Goal: Navigation & Orientation: Understand site structure

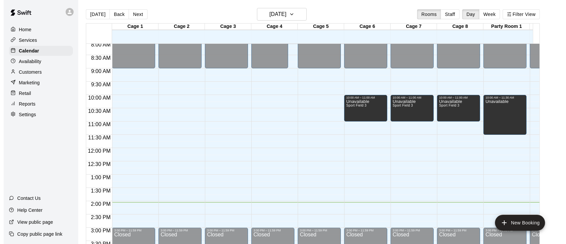
scroll to position [195, 0]
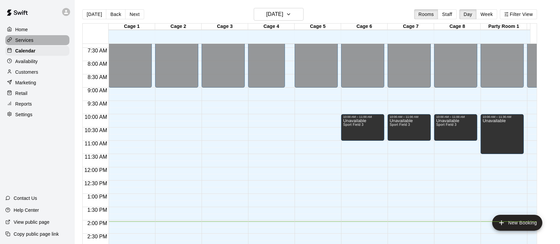
click at [29, 39] on p "Services" at bounding box center [24, 40] width 18 height 7
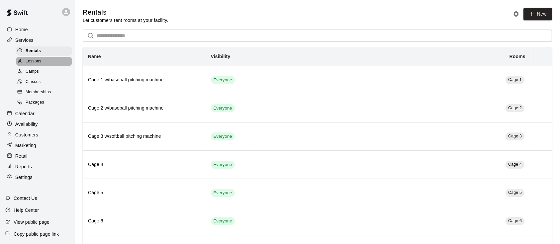
click at [33, 62] on span "Lessons" at bounding box center [34, 61] width 16 height 7
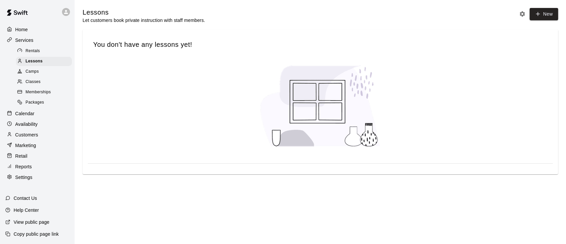
click at [35, 75] on span "Camps" at bounding box center [32, 71] width 13 height 7
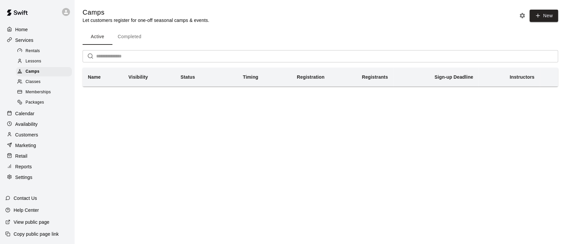
click at [35, 81] on span "Classes" at bounding box center [33, 82] width 15 height 7
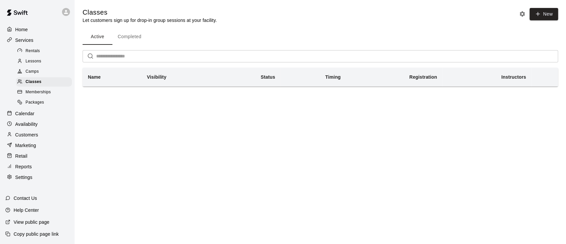
click at [33, 94] on span "Memberships" at bounding box center [38, 92] width 25 height 7
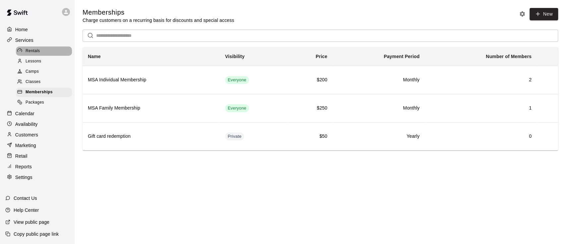
click at [37, 50] on span "Rentals" at bounding box center [33, 51] width 15 height 7
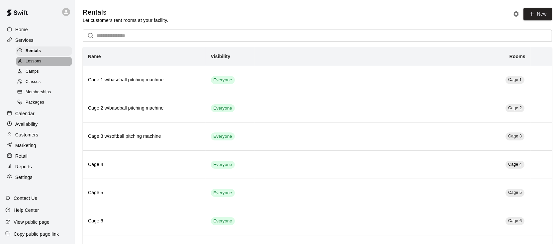
click at [39, 63] on span "Lessons" at bounding box center [34, 61] width 16 height 7
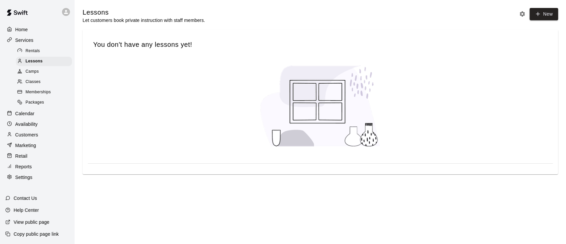
click at [40, 71] on div "Camps" at bounding box center [44, 71] width 56 height 9
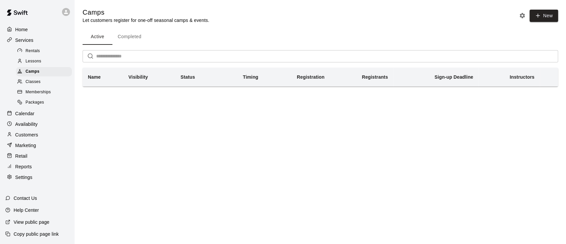
click at [40, 81] on div "Classes" at bounding box center [44, 81] width 56 height 9
